Goal: Complete application form

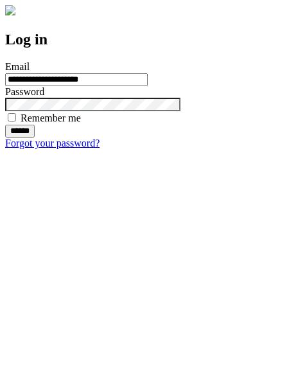
type input "**********"
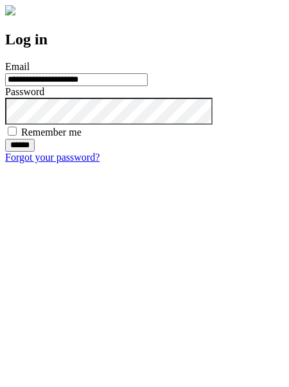
click at [35, 152] on input "******" at bounding box center [20, 145] width 30 height 13
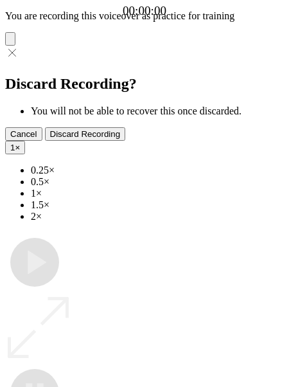
type input "**********"
